Goal: Task Accomplishment & Management: Complete application form

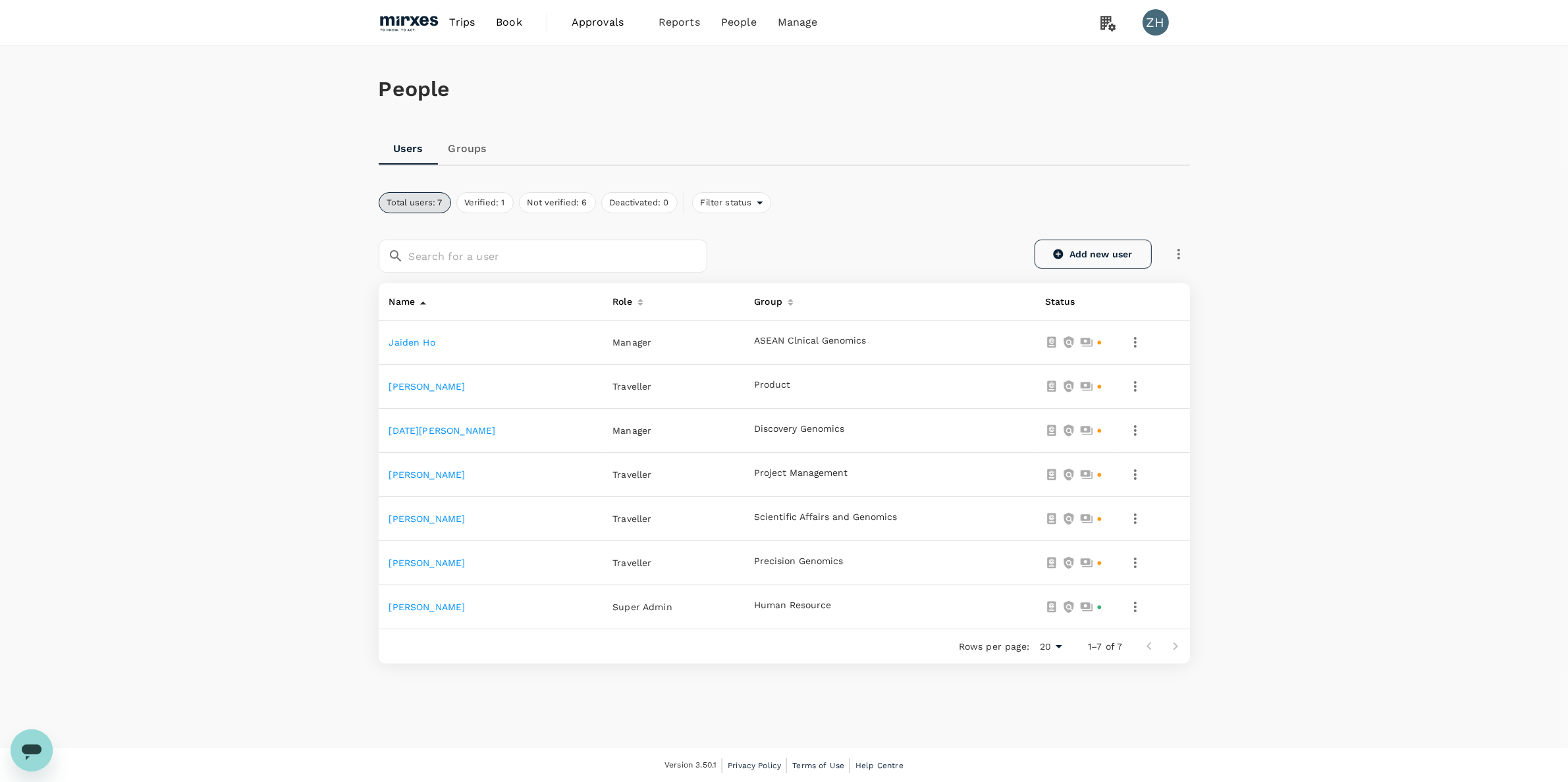
click at [1075, 258] on link "Add new user" at bounding box center [1093, 254] width 118 height 29
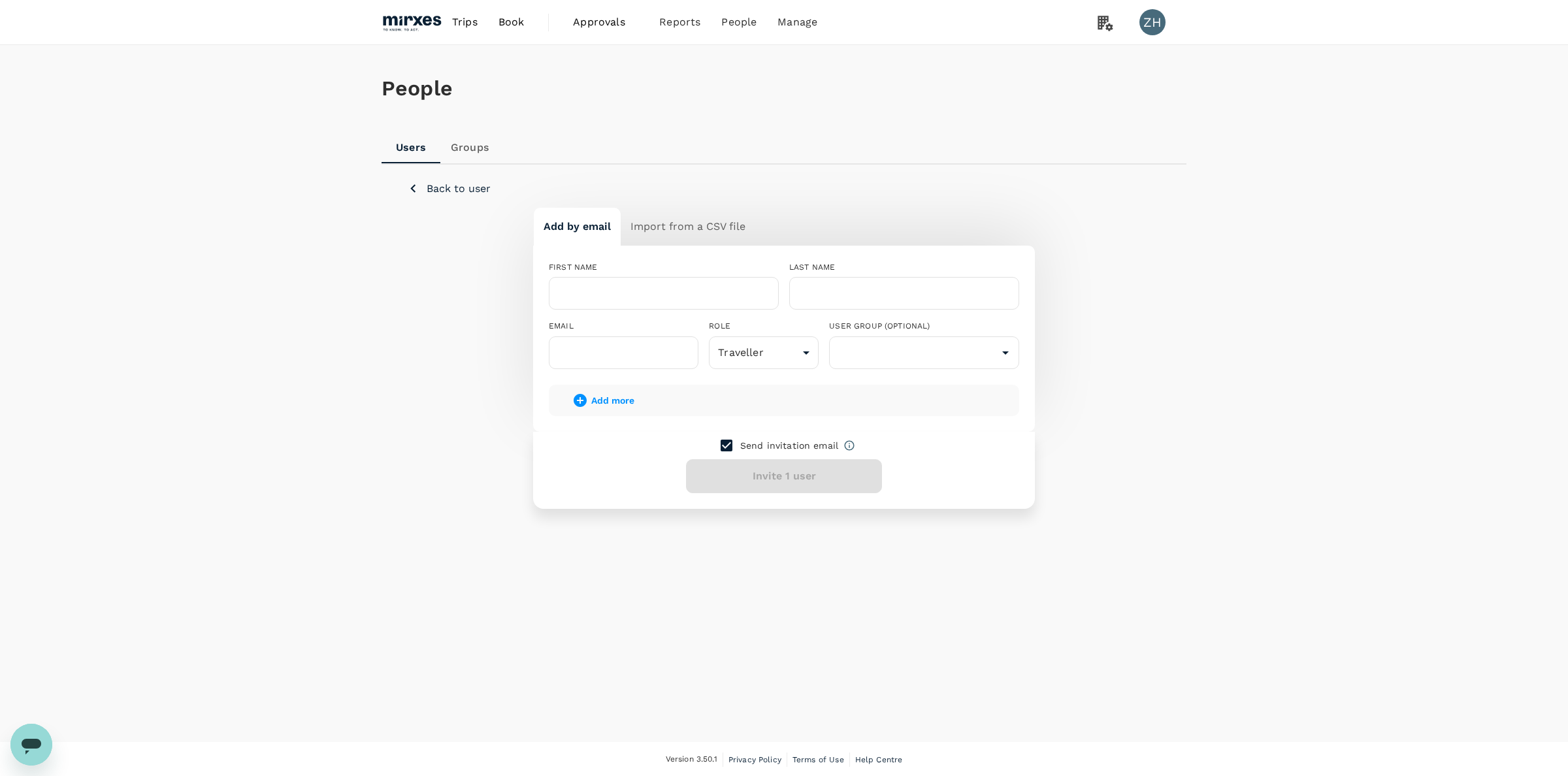
drag, startPoint x: 733, startPoint y: 446, endPoint x: 723, endPoint y: 418, distance: 29.7
click at [733, 445] on input "checkbox" at bounding box center [726, 445] width 27 height 27
checkbox input "false"
click at [659, 291] on input "text" at bounding box center [664, 293] width 230 height 33
drag, startPoint x: 616, startPoint y: 285, endPoint x: 586, endPoint y: 288, distance: 30.1
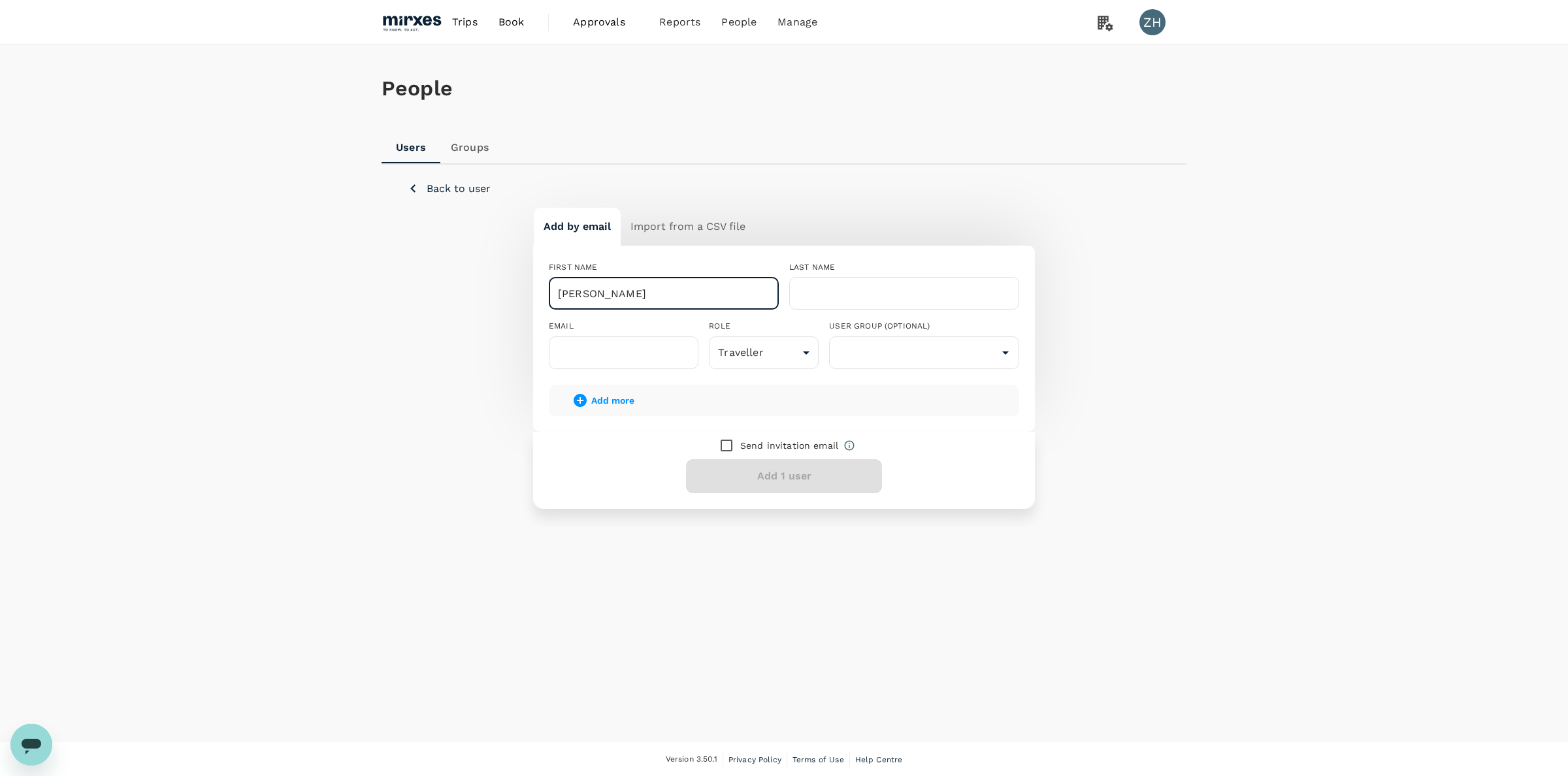
click at [586, 288] on input "[PERSON_NAME]" at bounding box center [664, 293] width 230 height 33
type input "[PERSON_NAME]"
click at [881, 294] on input "text" at bounding box center [904, 293] width 230 height 33
paste input "Pan"
type input "Pan"
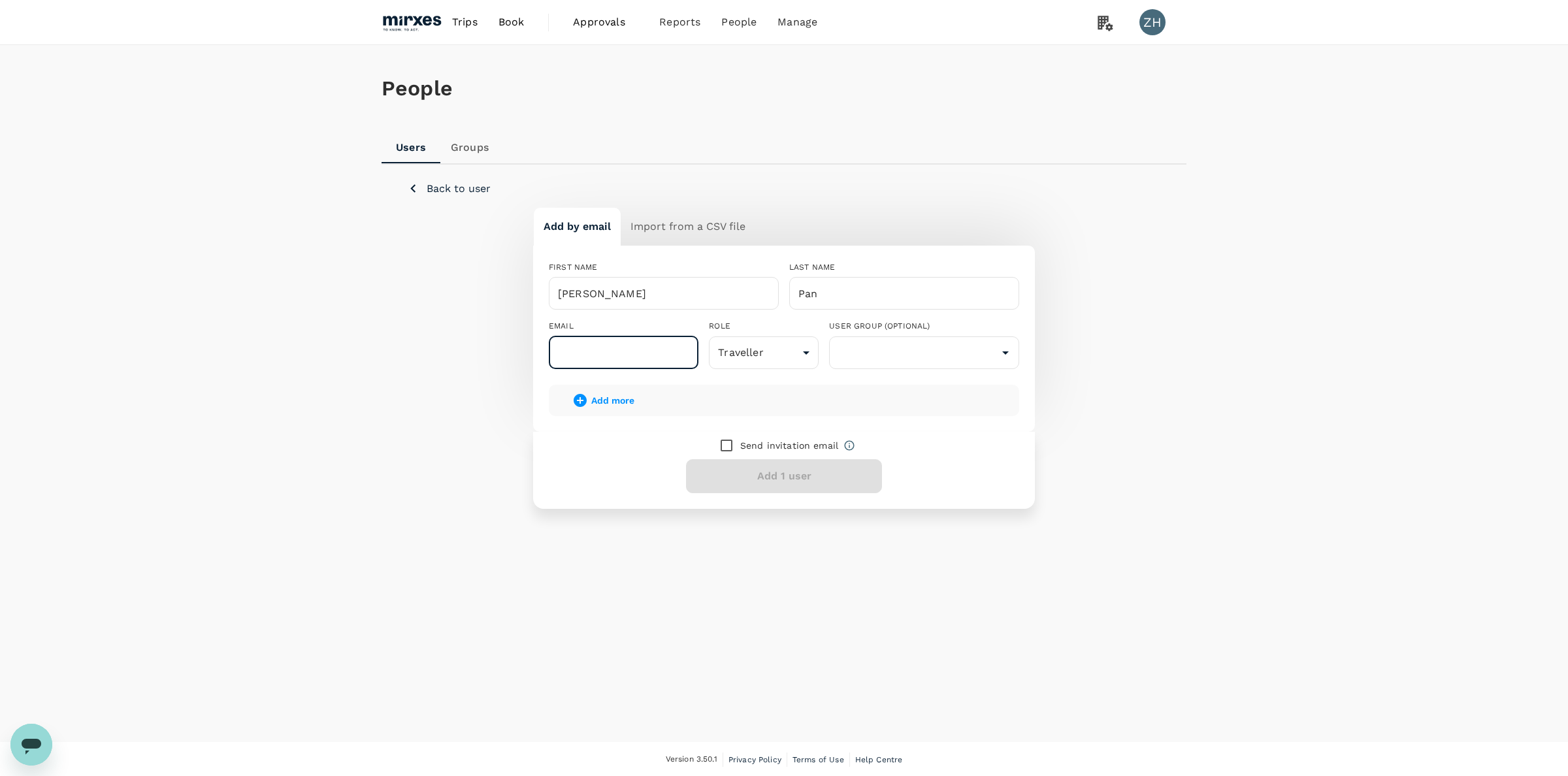
drag, startPoint x: 608, startPoint y: 350, endPoint x: 593, endPoint y: 348, distance: 15.1
click at [606, 351] on input "text" at bounding box center [624, 353] width 149 height 33
click at [624, 351] on input "text" at bounding box center [624, 353] width 149 height 33
paste input "[EMAIL_ADDRESS][DOMAIN_NAME]"
type input "[EMAIL_ADDRESS][DOMAIN_NAME]"
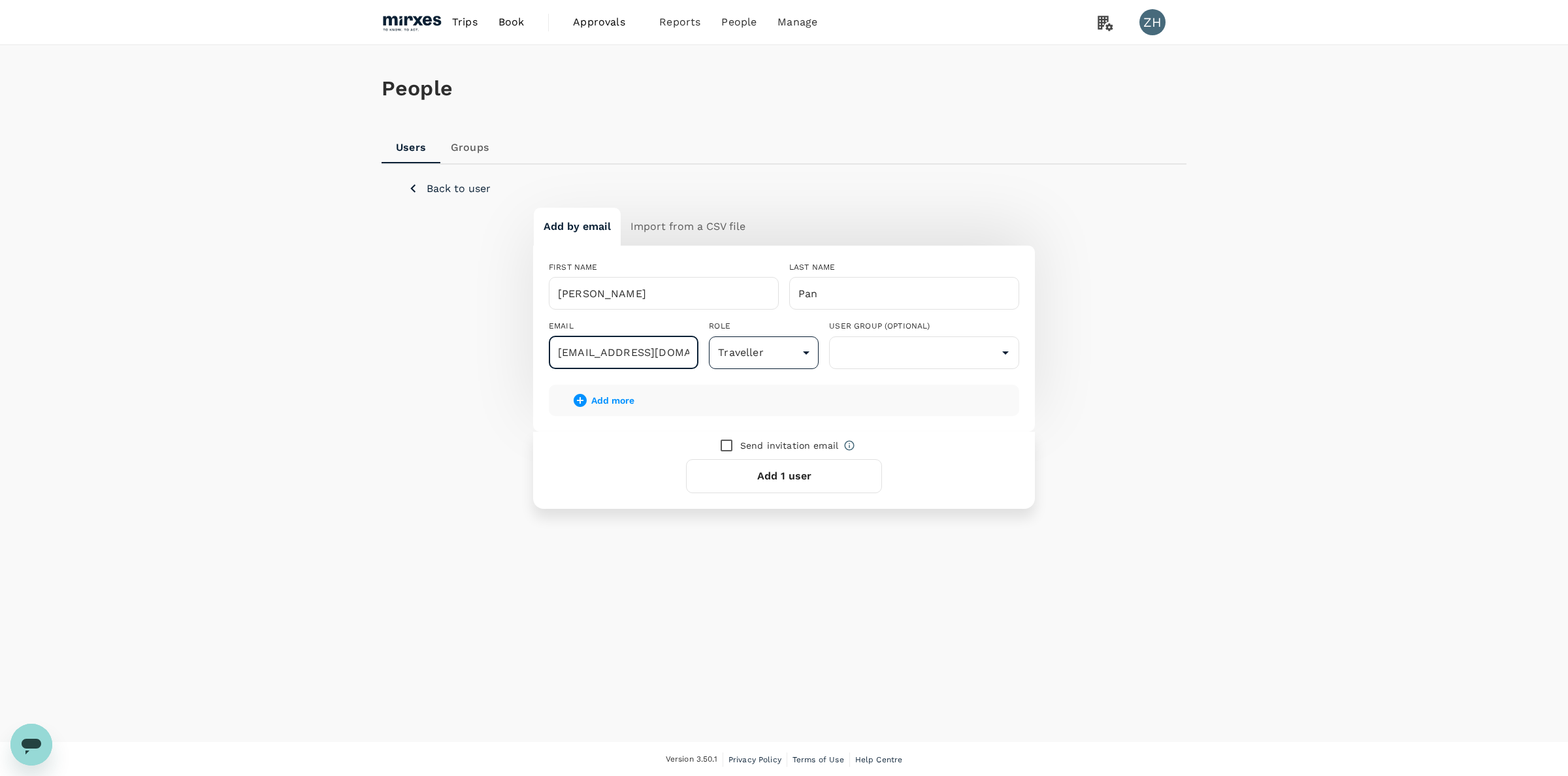
click at [811, 353] on body "Trips Book Approvals 0 Reports People Manage ZH People Users Groups Back to use…" at bounding box center [784, 388] width 1568 height 777
click at [754, 411] on li "Manager" at bounding box center [763, 413] width 110 height 24
type input "admin"
click at [592, 395] on span "Add more" at bounding box center [613, 400] width 43 height 10
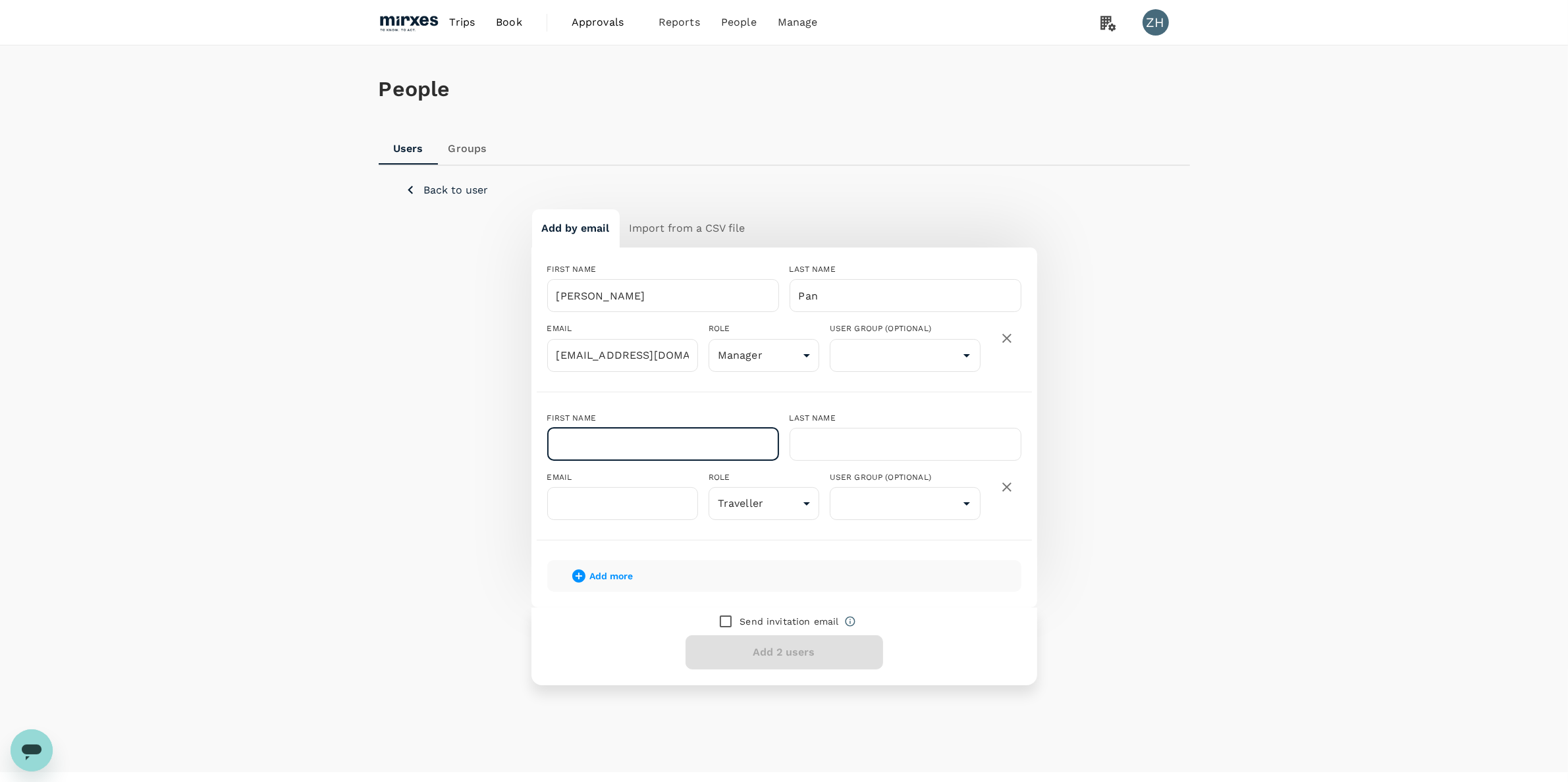
click at [591, 449] on input "text" at bounding box center [662, 444] width 232 height 33
type input "Beng"
click at [897, 435] on input "text" at bounding box center [905, 444] width 232 height 33
type input "Lor"
click at [600, 504] on input "text" at bounding box center [622, 503] width 151 height 33
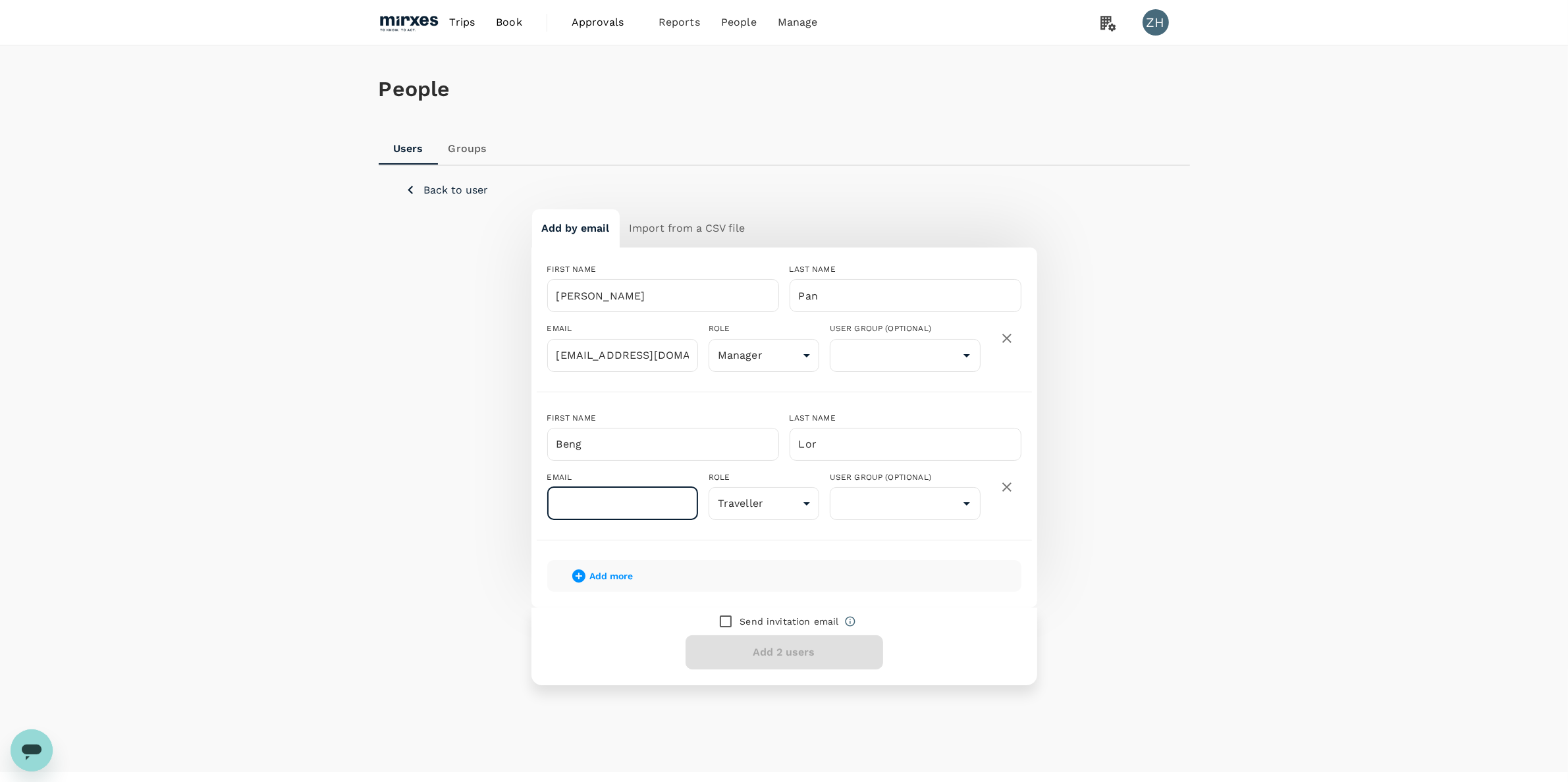
click at [593, 505] on input "text" at bounding box center [622, 503] width 151 height 33
paste input "[EMAIL_ADDRESS][DOMAIN_NAME]"
type input "[EMAIL_ADDRESS][DOMAIN_NAME]"
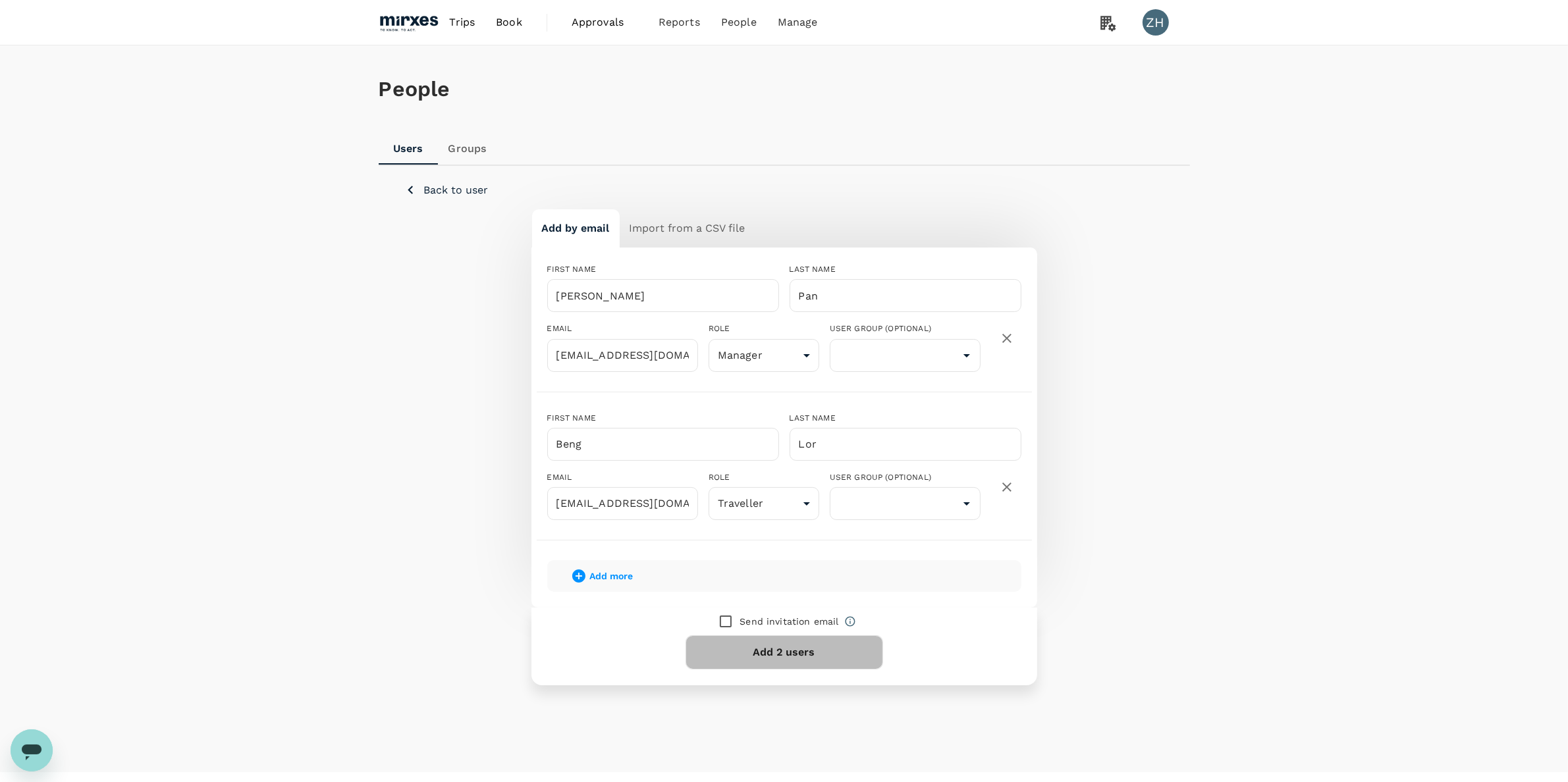
click at [817, 655] on button "Add 2 users" at bounding box center [784, 652] width 198 height 34
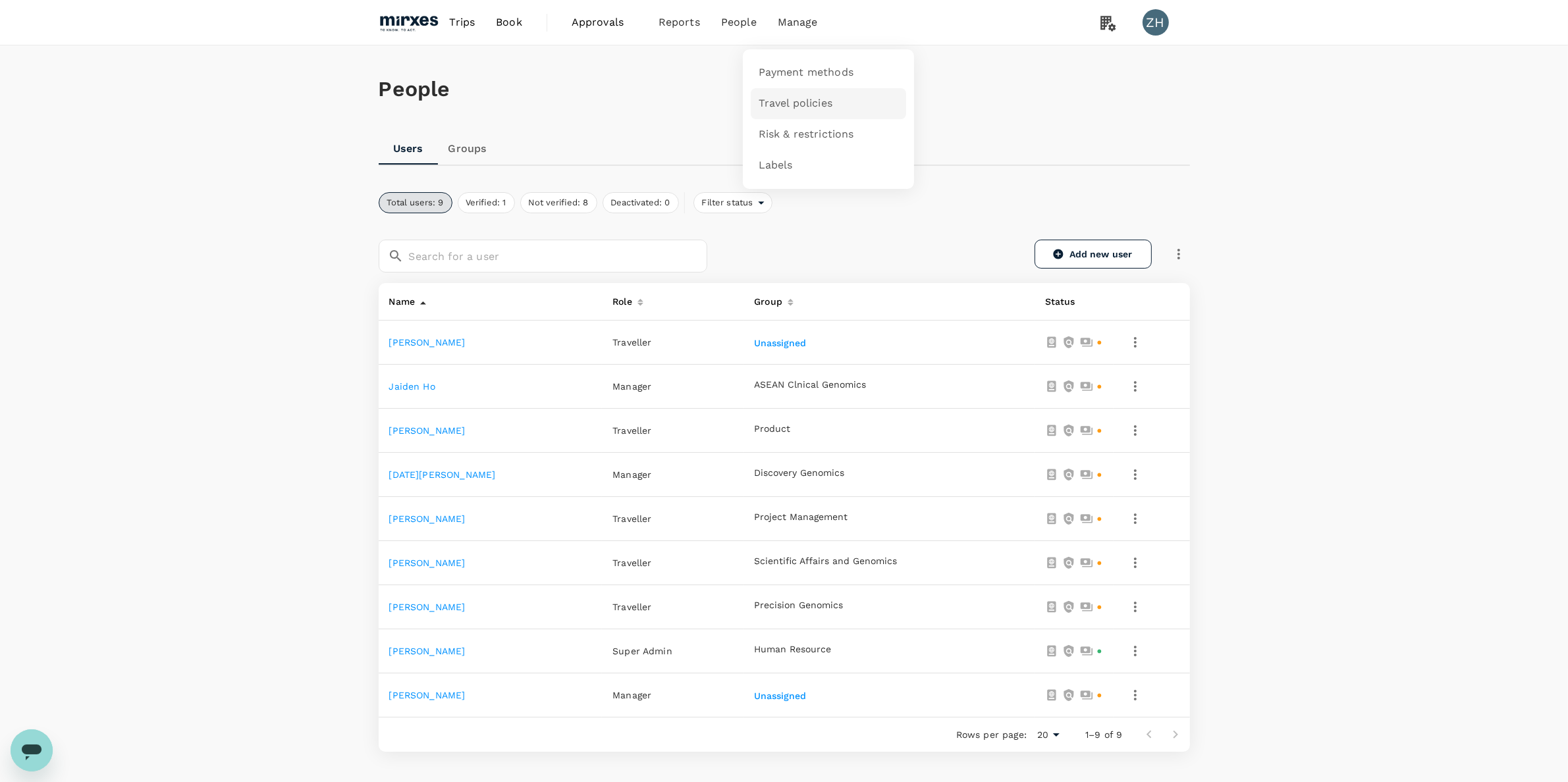
click at [807, 94] on link "Travel policies" at bounding box center [828, 103] width 156 height 31
